Goal: Contribute content: Add original content to the website for others to see

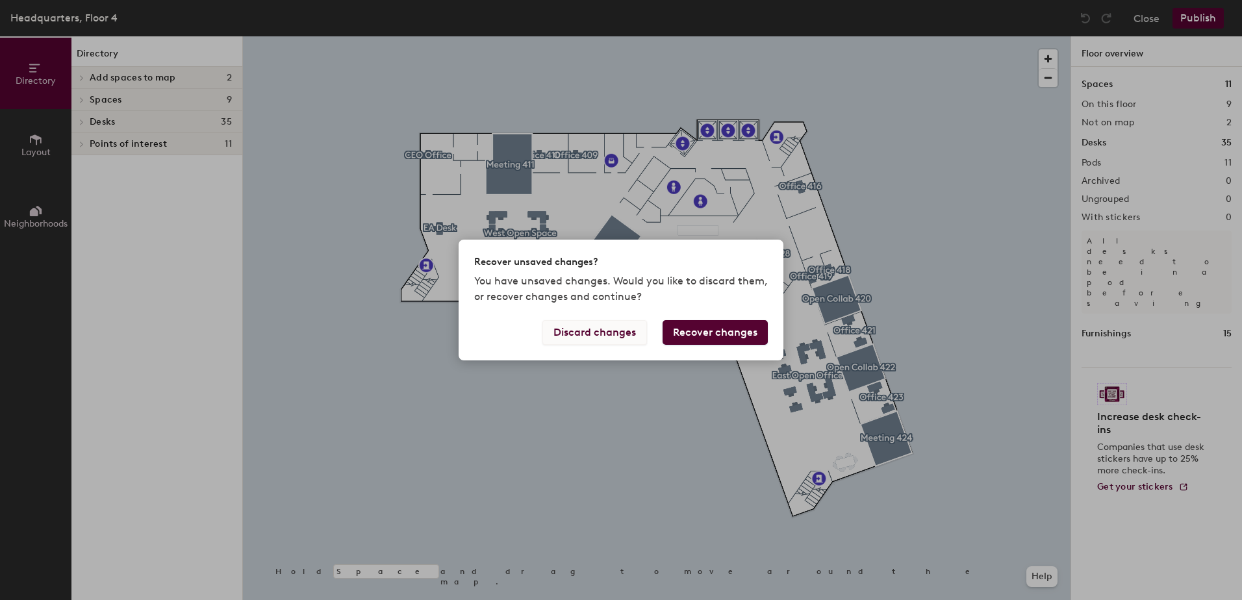
click at [620, 334] on button "Discard changes" at bounding box center [594, 332] width 105 height 25
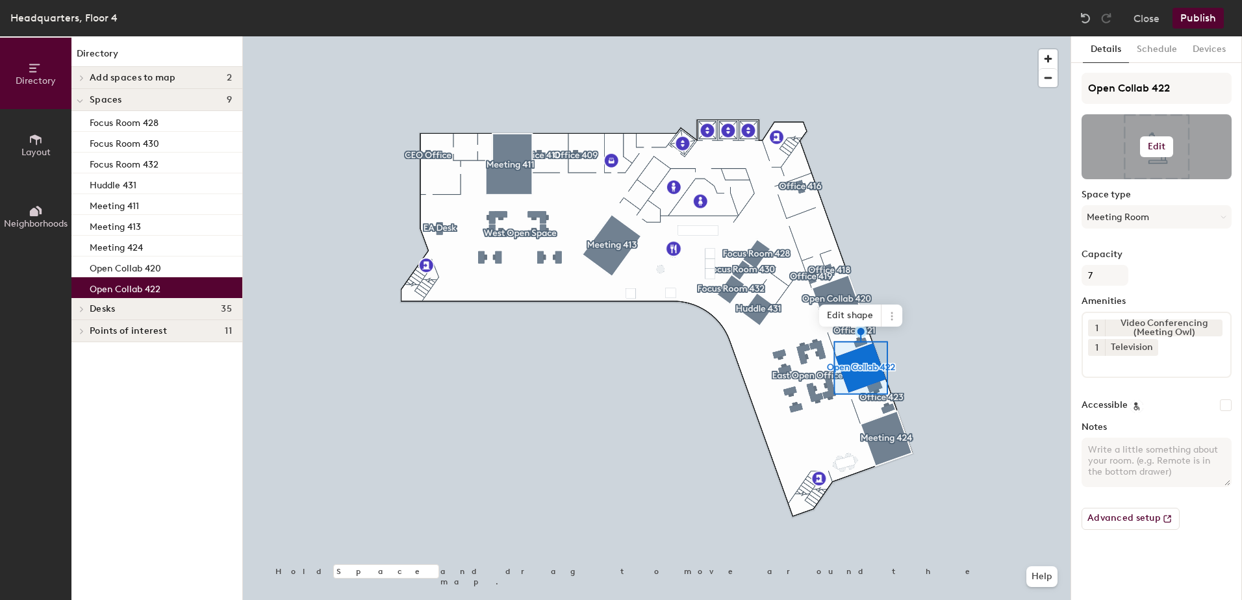
click at [1155, 144] on h6 "Edit" at bounding box center [1157, 147] width 18 height 10
click at [1123, 180] on input "file" at bounding box center [1167, 184] width 149 height 19
click at [1137, 179] on input "file" at bounding box center [1167, 184] width 149 height 19
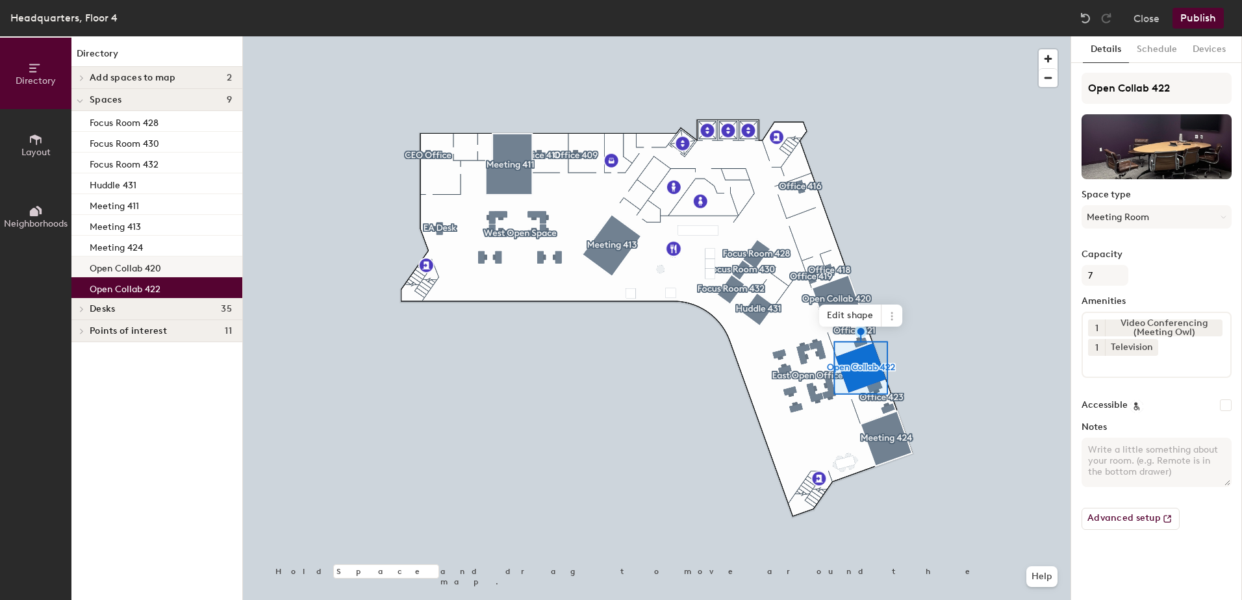
click at [149, 263] on p "Open Collab 420" at bounding box center [125, 266] width 71 height 15
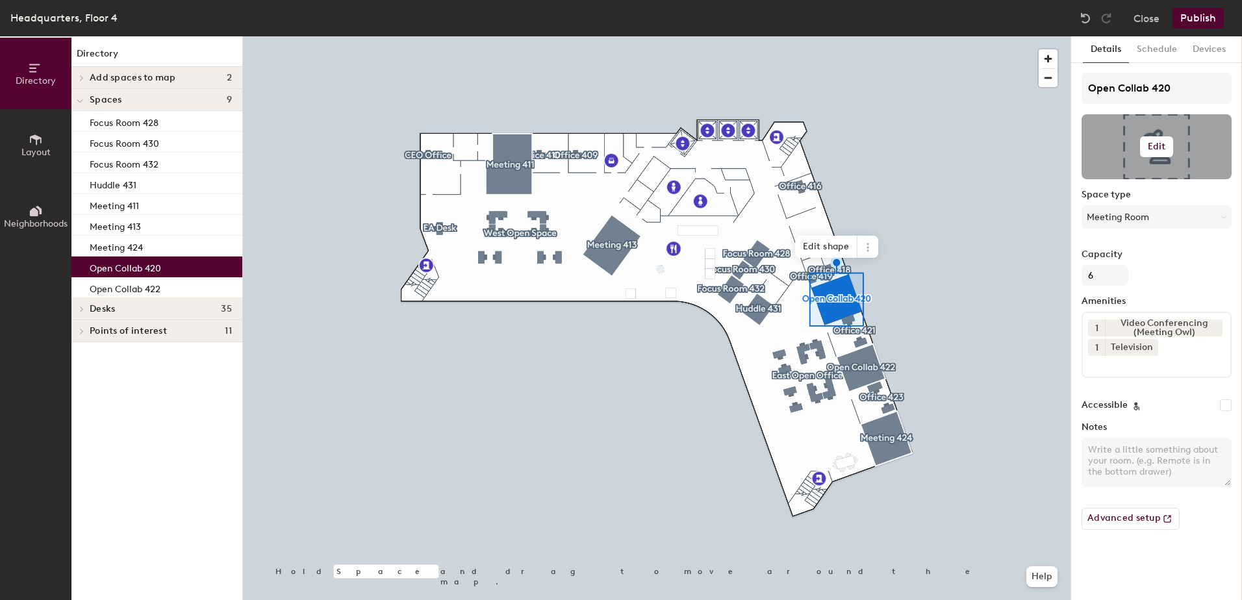
click at [1140, 152] on button "Edit" at bounding box center [1157, 146] width 34 height 21
click at [1128, 180] on input "file" at bounding box center [1167, 184] width 149 height 19
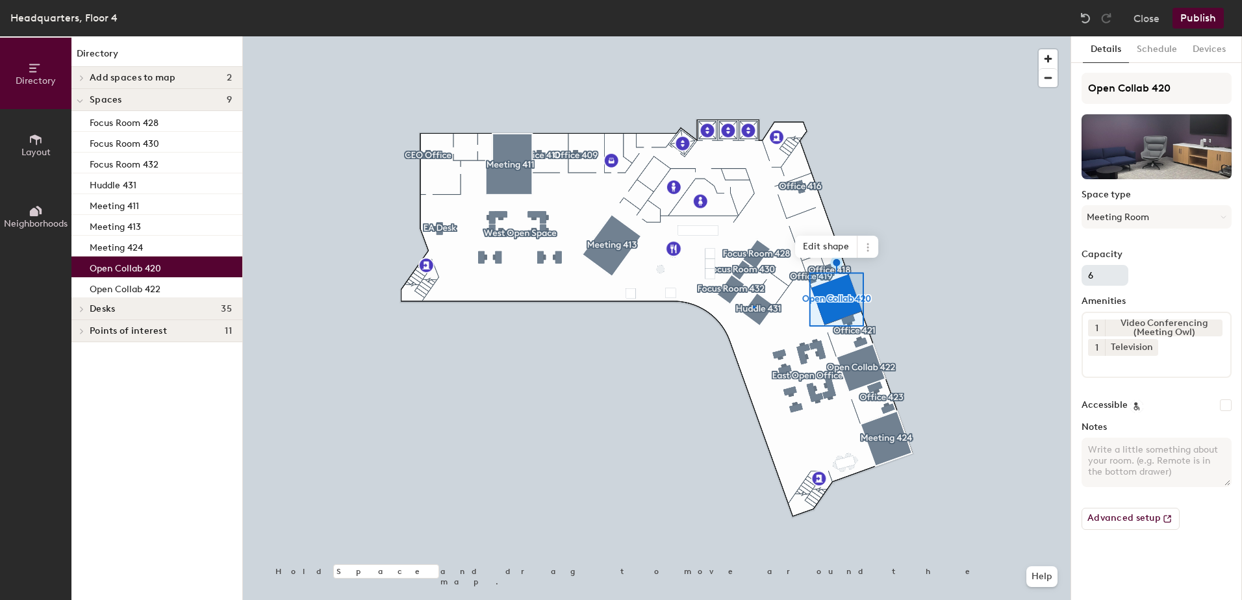
click at [753, 36] on div at bounding box center [657, 36] width 828 height 0
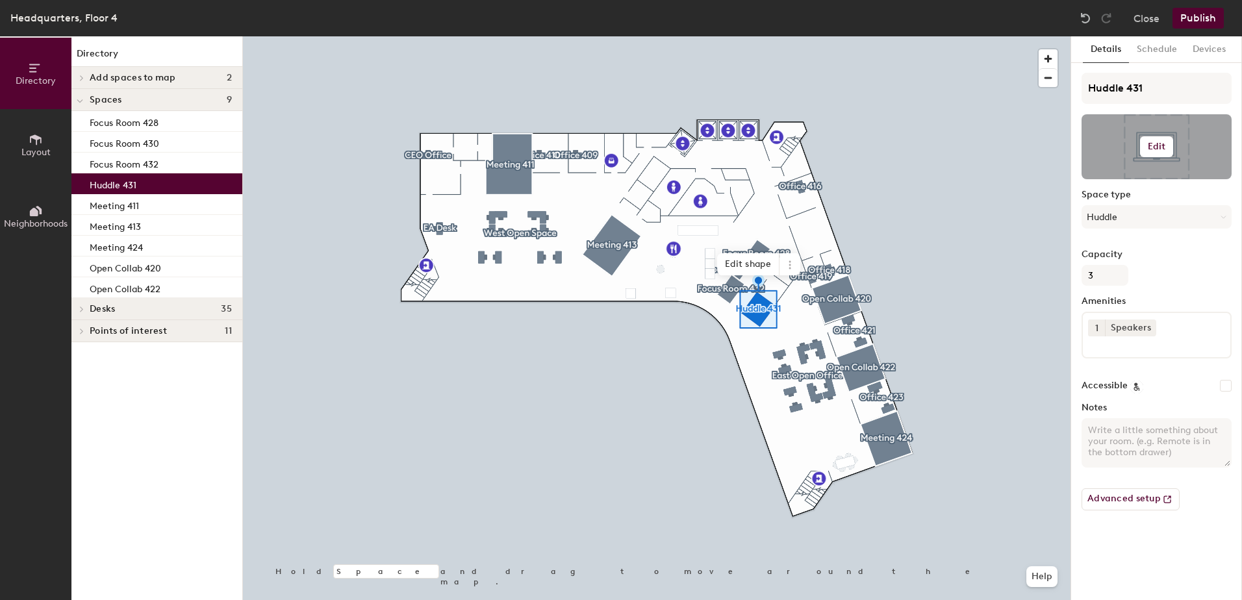
click at [1156, 136] on button "Edit" at bounding box center [1157, 146] width 34 height 21
click at [1116, 175] on input "file" at bounding box center [1167, 184] width 149 height 19
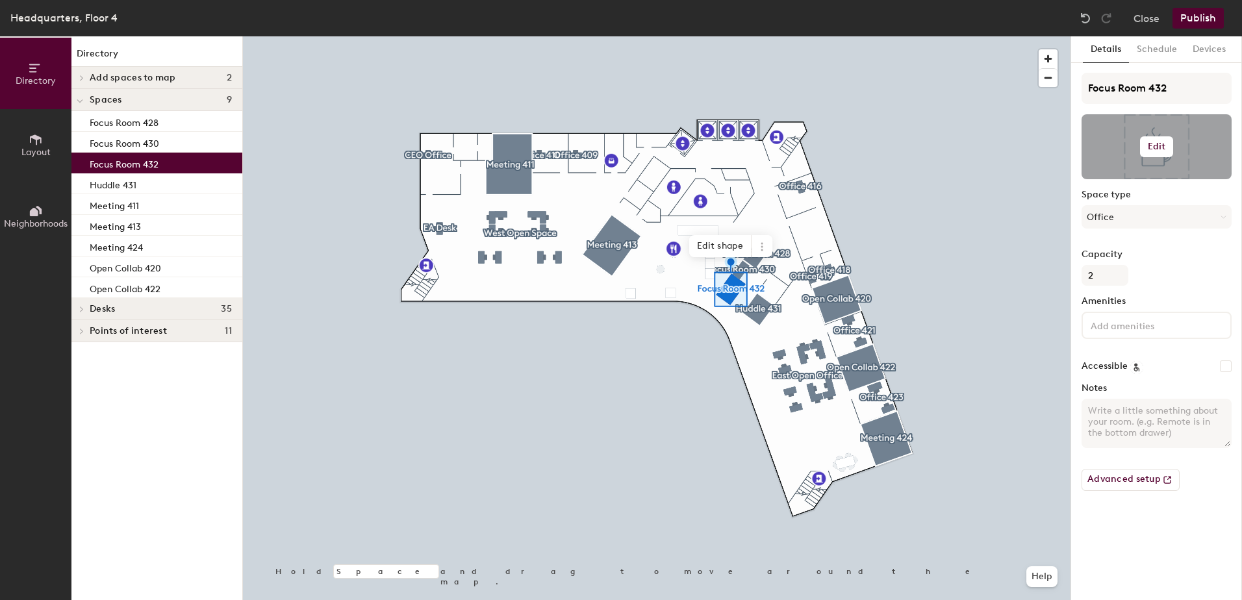
click at [1165, 145] on h6 "Edit" at bounding box center [1157, 147] width 18 height 10
click at [1130, 178] on input "file" at bounding box center [1167, 184] width 149 height 19
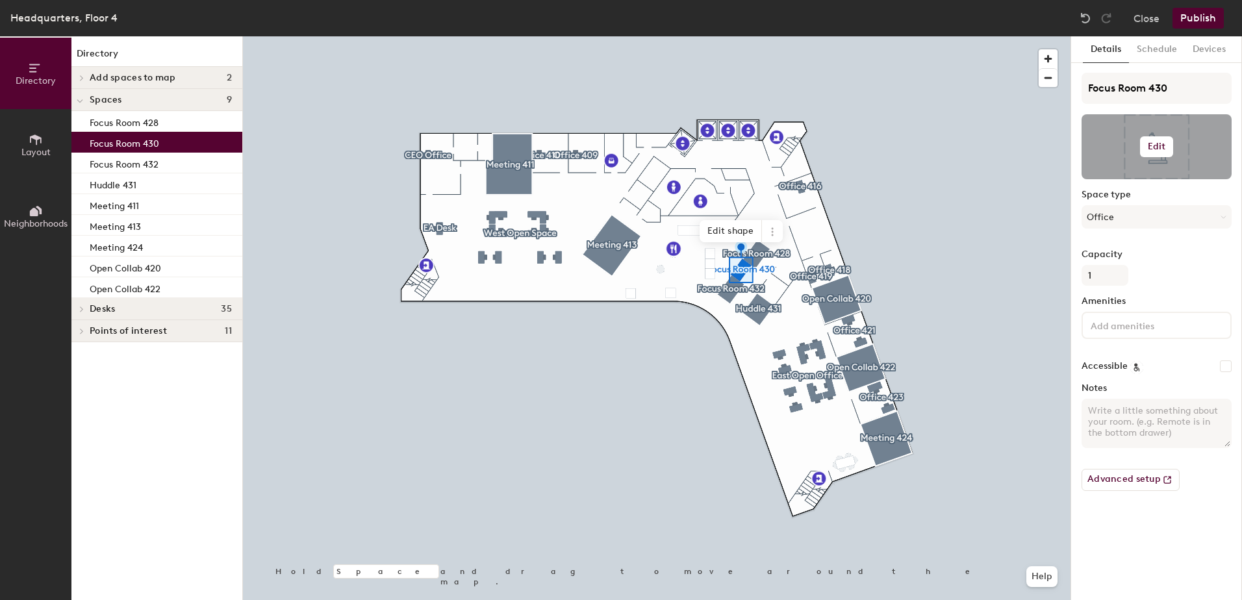
click at [1165, 135] on div at bounding box center [1156, 146] width 150 height 65
click at [1164, 145] on h6 "Edit" at bounding box center [1157, 147] width 18 height 10
click at [1120, 177] on input "file" at bounding box center [1167, 184] width 149 height 19
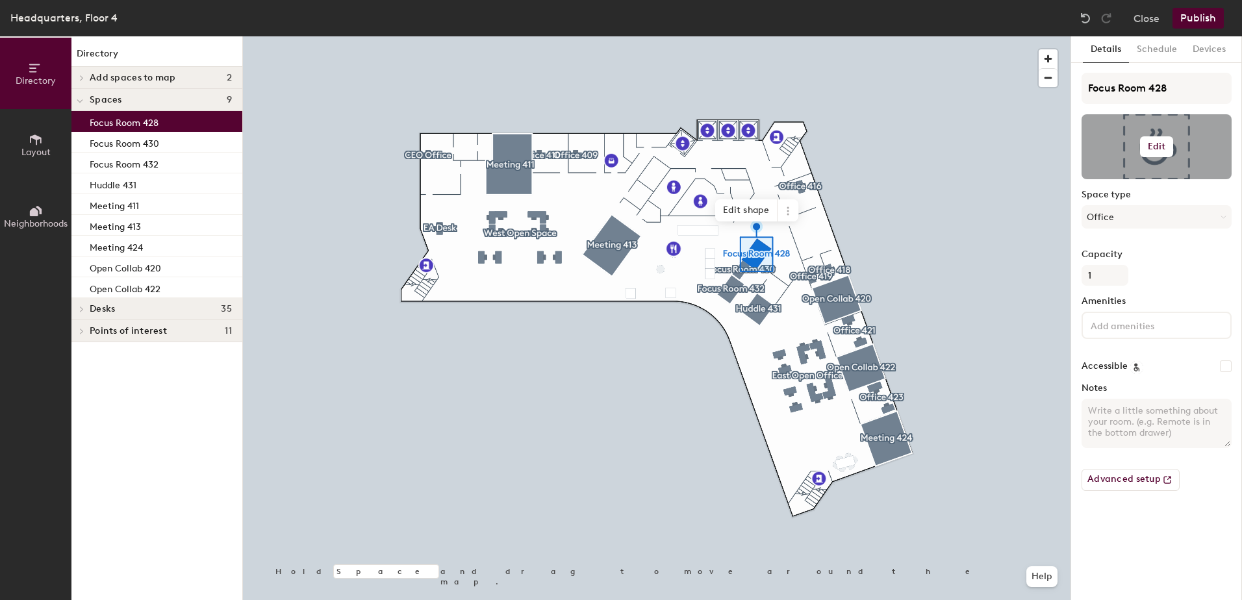
click at [1143, 145] on button "Edit" at bounding box center [1157, 146] width 34 height 21
click at [1123, 178] on input "file" at bounding box center [1167, 184] width 149 height 19
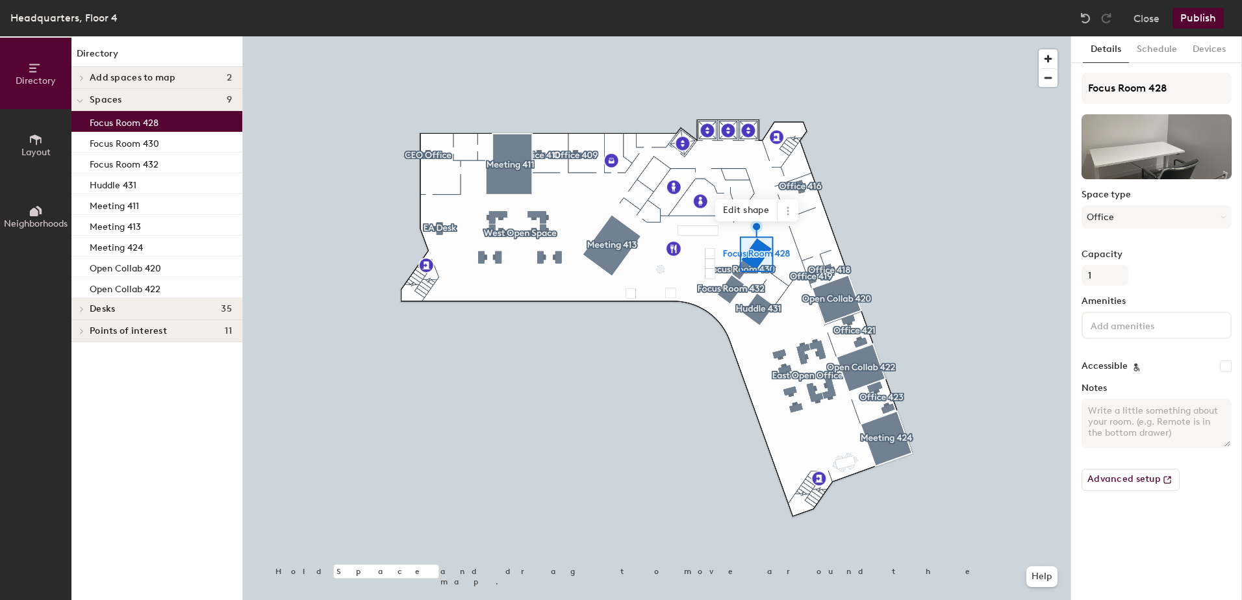
click at [613, 36] on div at bounding box center [657, 36] width 828 height 0
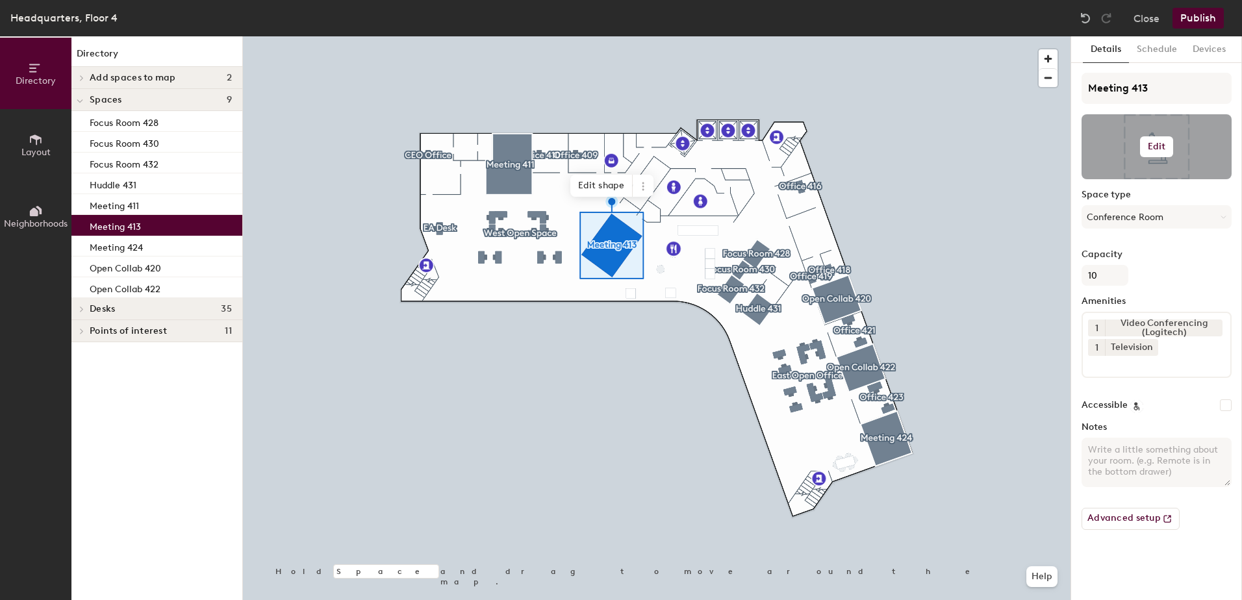
click at [1158, 151] on h6 "Edit" at bounding box center [1157, 147] width 18 height 10
click at [1134, 177] on input "file" at bounding box center [1167, 184] width 149 height 19
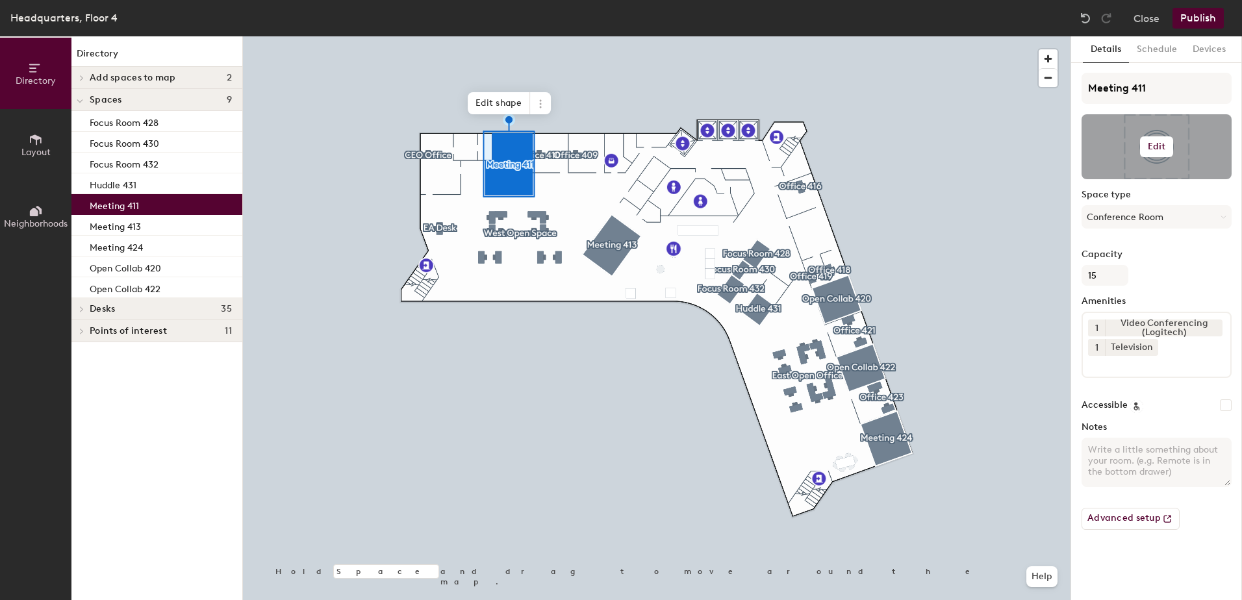
click at [1154, 151] on h6 "Edit" at bounding box center [1157, 147] width 18 height 10
click at [1128, 177] on input "file" at bounding box center [1167, 184] width 149 height 19
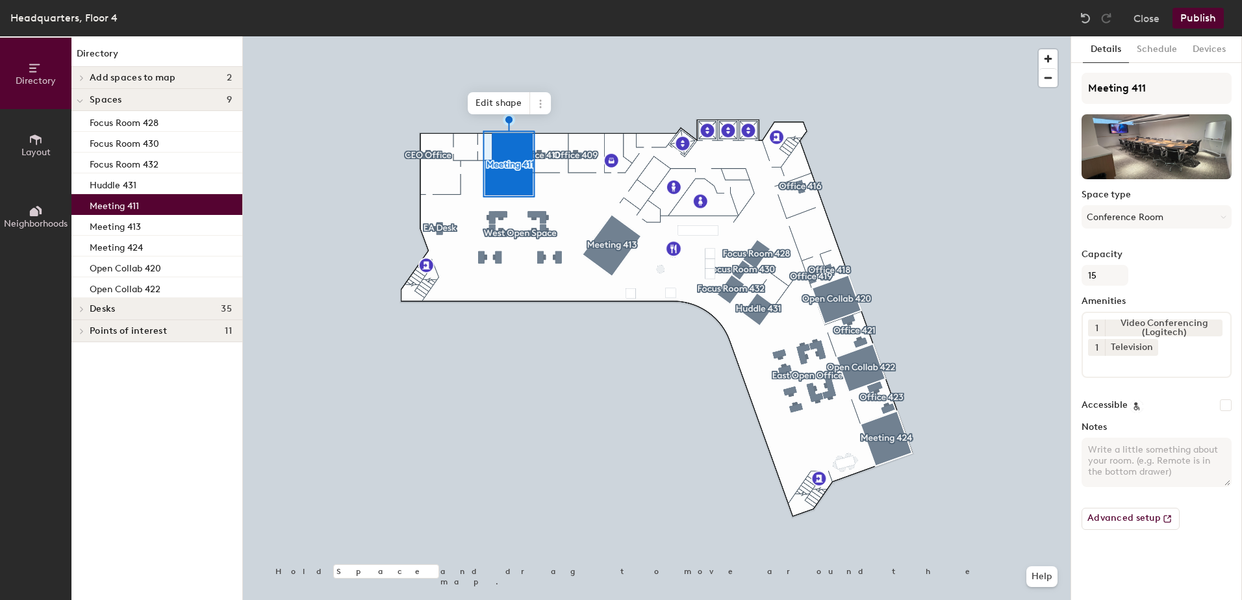
click at [1202, 18] on button "Publish" at bounding box center [1197, 18] width 51 height 21
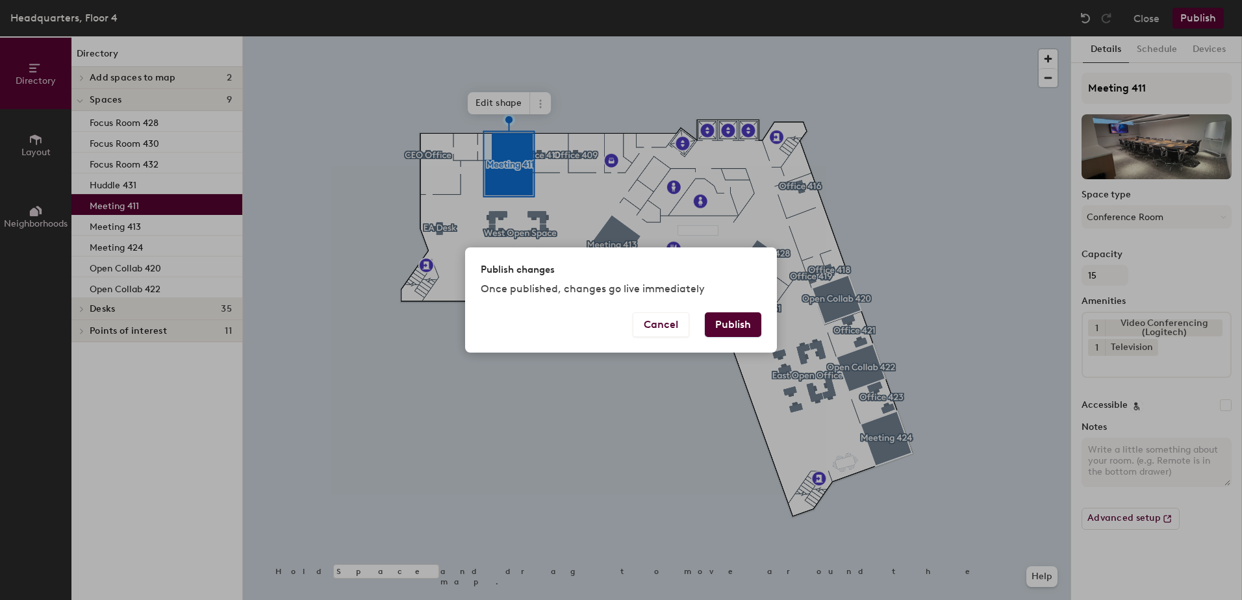
click at [741, 318] on button "Publish" at bounding box center [733, 324] width 57 height 25
